Goal: Task Accomplishment & Management: Use online tool/utility

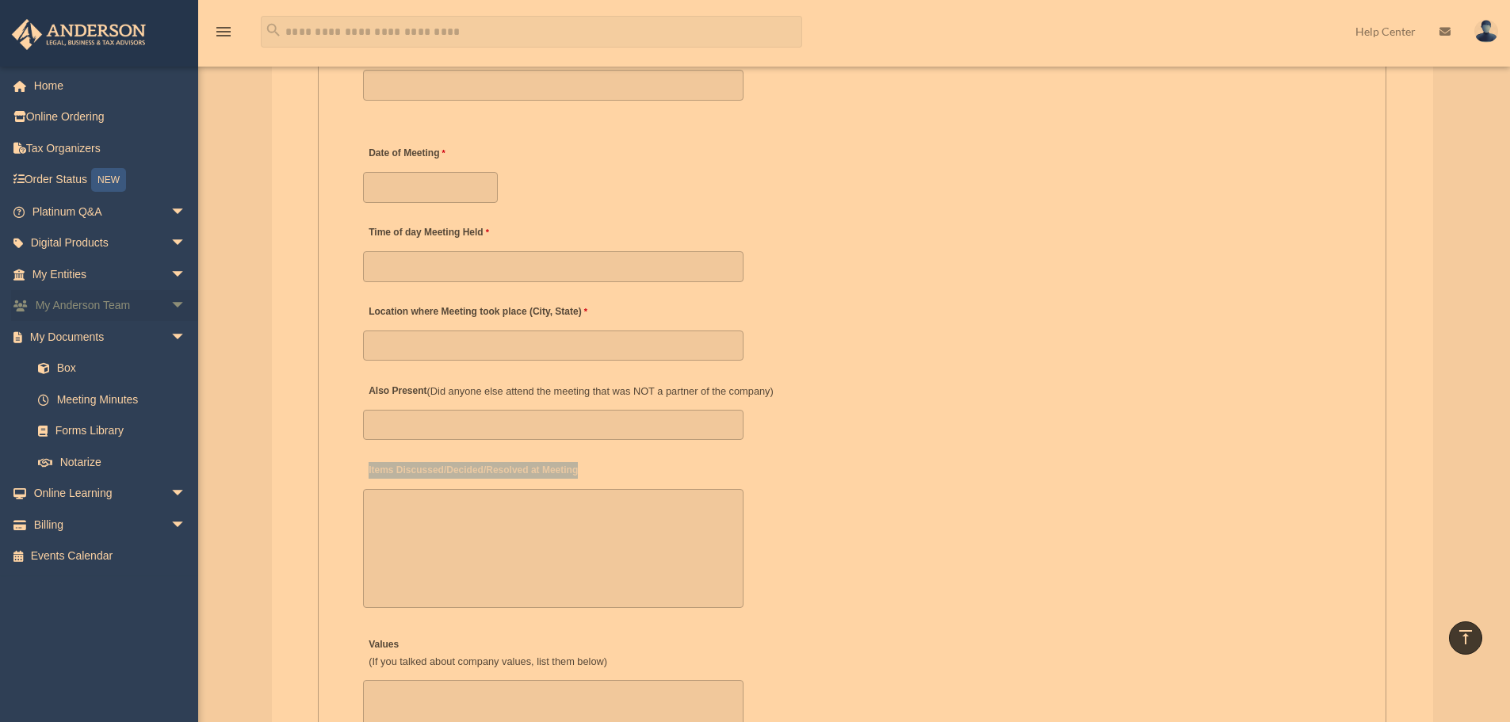
scroll to position [2219, 0]
click at [176, 216] on span "arrow_drop_down" at bounding box center [186, 212] width 32 height 32
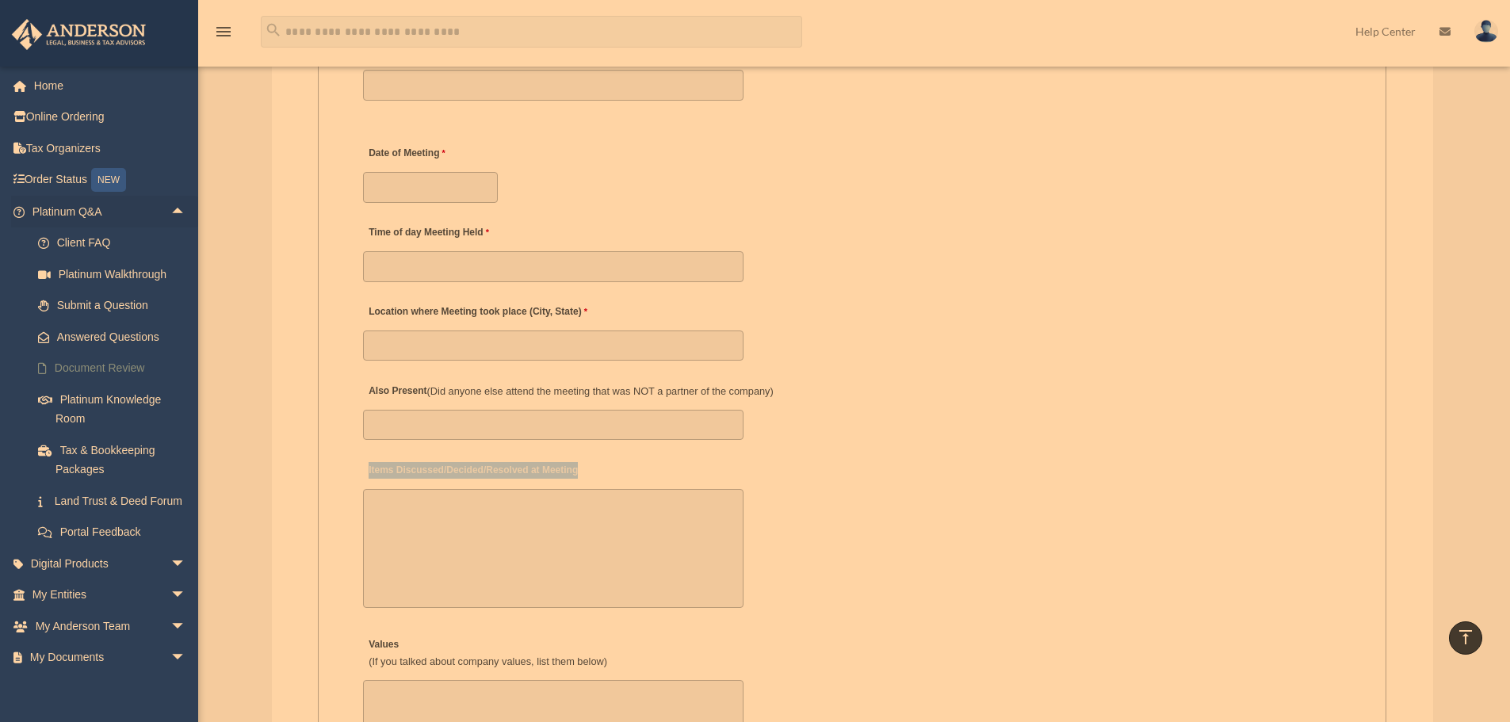
click at [108, 363] on link "Document Review" at bounding box center [116, 369] width 188 height 32
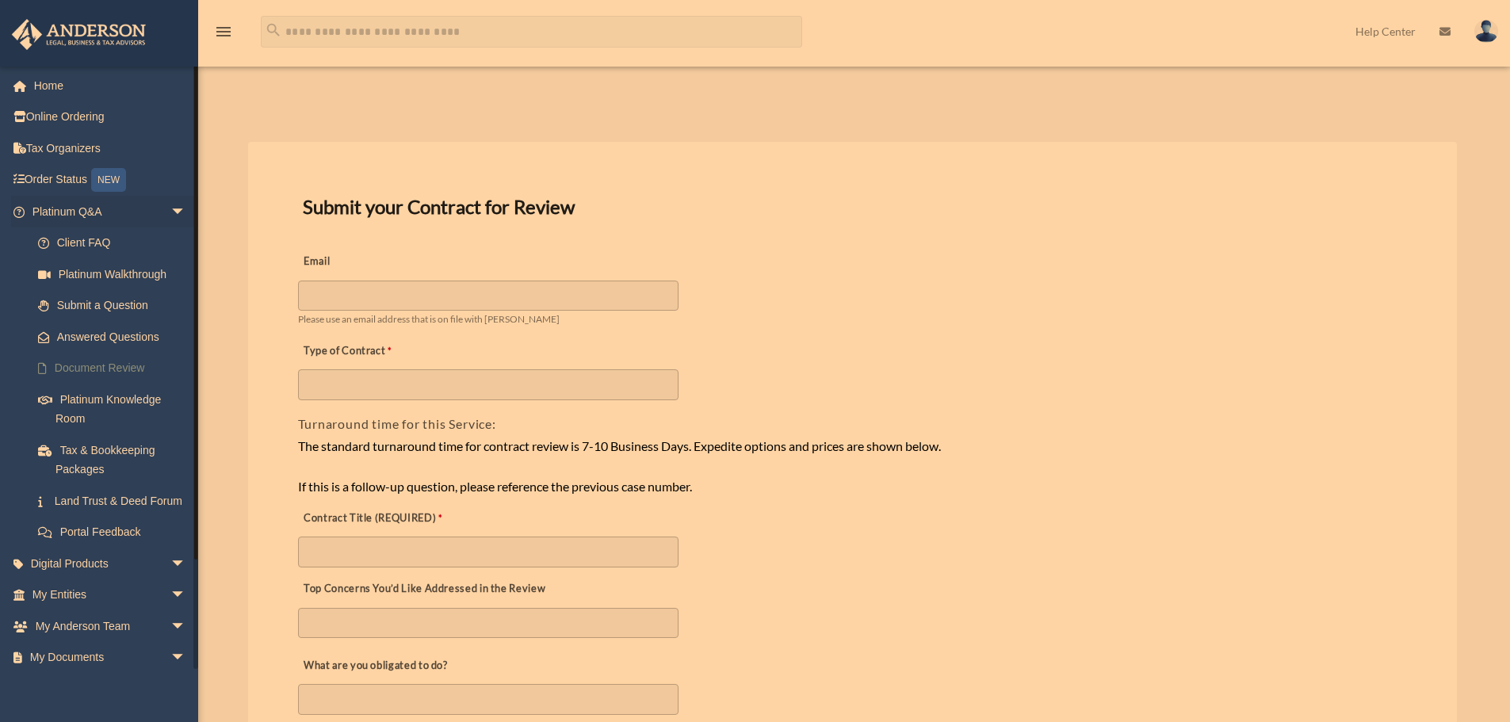
click at [100, 370] on link "Document Review" at bounding box center [116, 369] width 188 height 32
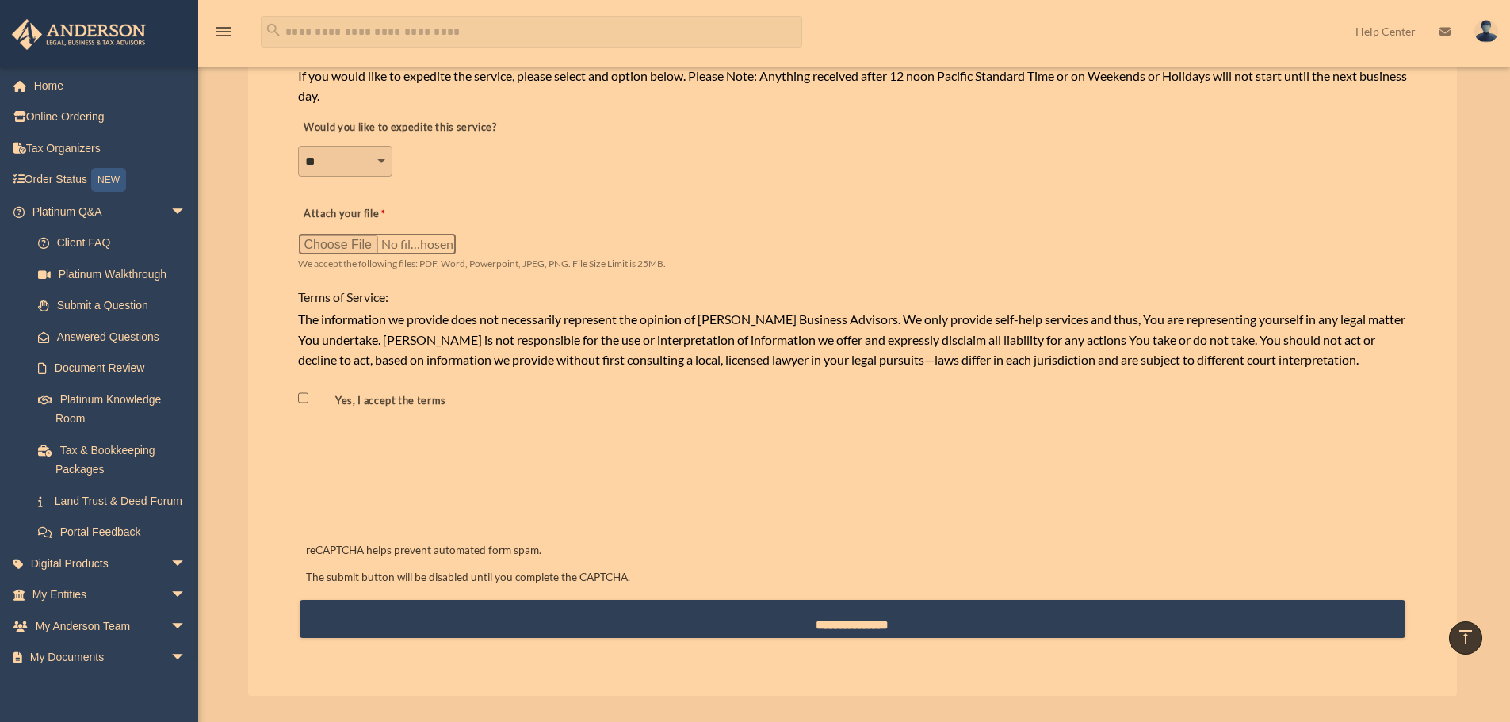
click at [334, 248] on input "Attach your file" at bounding box center [377, 244] width 159 height 22
